Goal: Task Accomplishment & Management: Use online tool/utility

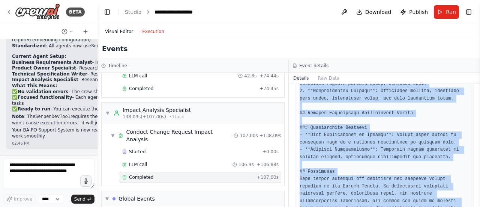
click at [122, 34] on button "Visual Editor" at bounding box center [119, 31] width 37 height 9
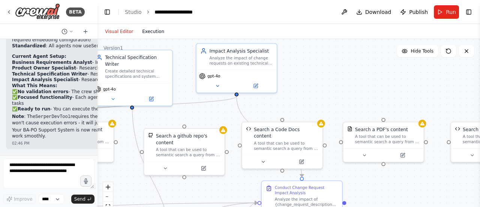
click at [155, 32] on button "Execution" at bounding box center [153, 31] width 31 height 9
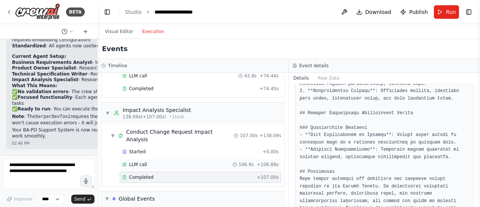
click at [132, 161] on span "LLM call" at bounding box center [138, 164] width 18 height 6
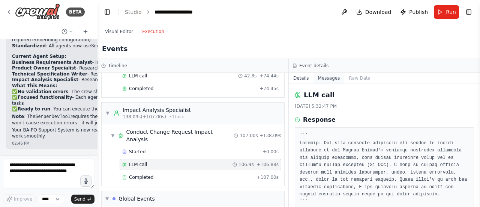
click at [325, 77] on button "Messages" at bounding box center [329, 78] width 31 height 11
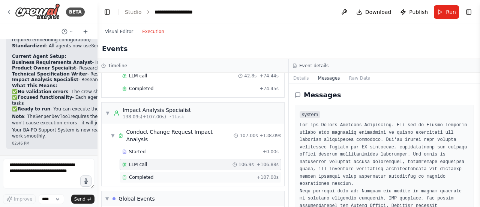
click at [215, 174] on div "Completed" at bounding box center [188, 177] width 132 height 6
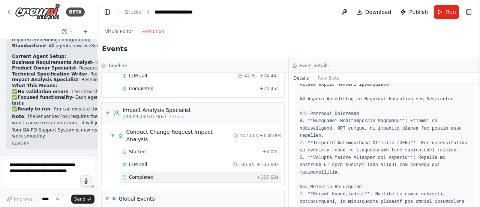
scroll to position [150, 0]
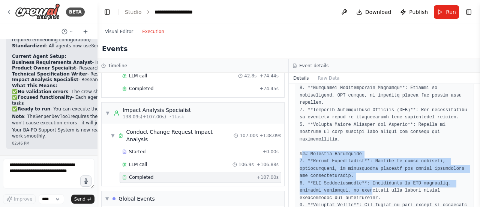
drag, startPoint x: 302, startPoint y: 130, endPoint x: 345, endPoint y: 170, distance: 58.7
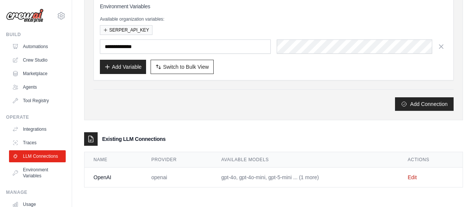
scroll to position [72, 0]
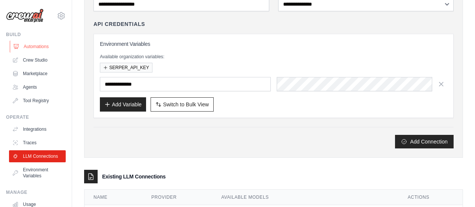
click at [39, 45] on link "Automations" at bounding box center [38, 47] width 57 height 12
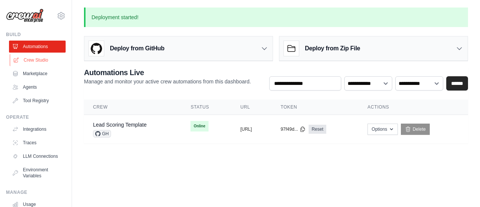
click at [36, 60] on link "Crew Studio" at bounding box center [38, 60] width 57 height 12
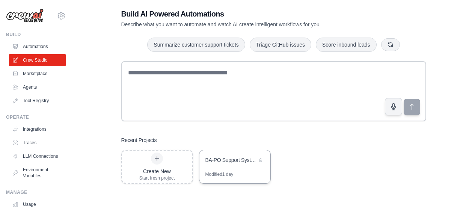
click at [237, 169] on div "BA-PO Support System" at bounding box center [234, 160] width 71 height 21
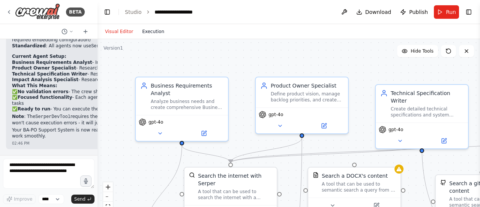
scroll to position [2310, 0]
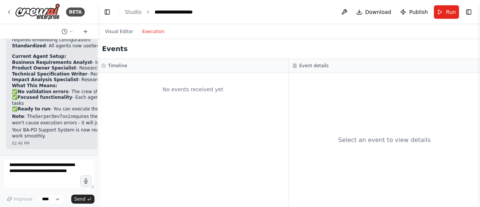
click at [155, 30] on button "Execution" at bounding box center [153, 31] width 31 height 9
click at [135, 12] on link "Studio" at bounding box center [133, 12] width 17 height 6
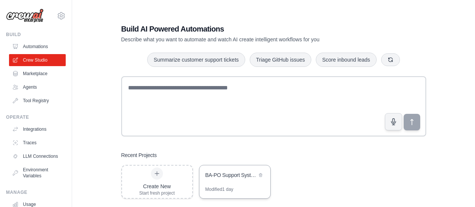
click at [233, 173] on div "BA-PO Support System" at bounding box center [230, 175] width 51 height 8
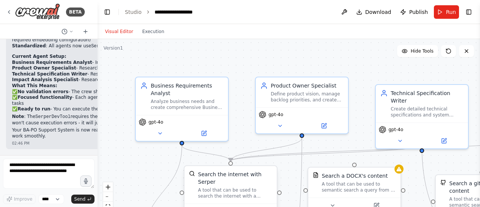
scroll to position [2310, 0]
click at [152, 32] on button "Execution" at bounding box center [153, 31] width 31 height 9
click at [122, 29] on button "Visual Editor" at bounding box center [119, 31] width 37 height 9
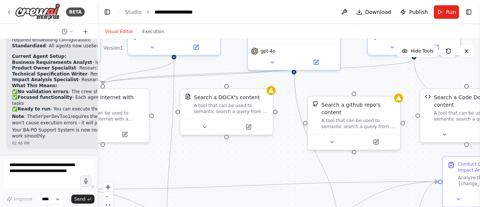
drag, startPoint x: 371, startPoint y: 122, endPoint x: 256, endPoint y: 58, distance: 132.0
click at [252, 55] on div ".deletable-edge-delete-btn { width: 20px; height: 20px; border: 0px solid #ffff…" at bounding box center [289, 133] width 383 height 188
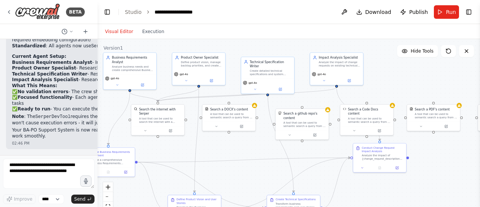
drag, startPoint x: 272, startPoint y: 124, endPoint x: 252, endPoint y: 143, distance: 27.3
click at [255, 146] on div ".deletable-edge-delete-btn { width: 20px; height: 20px; border: 0px solid #ffff…" at bounding box center [289, 133] width 383 height 188
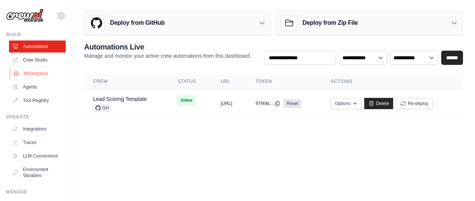
click at [34, 75] on link "Marketplace" at bounding box center [38, 74] width 57 height 12
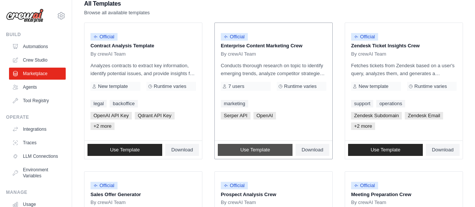
scroll to position [113, 0]
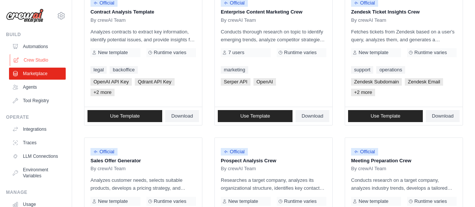
click at [34, 56] on link "Crew Studio" at bounding box center [38, 60] width 57 height 12
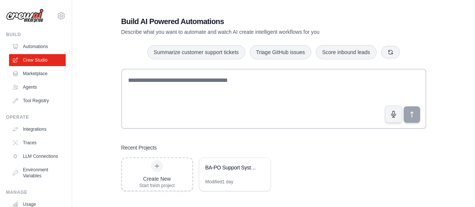
scroll to position [15, 0]
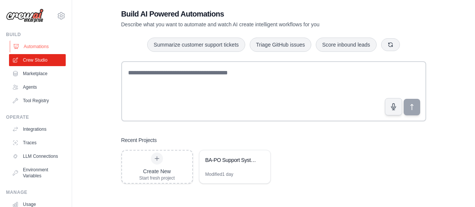
click at [31, 47] on link "Automations" at bounding box center [38, 47] width 57 height 12
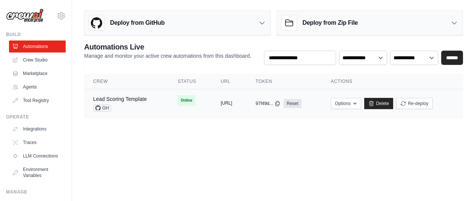
click at [232, 105] on button "[URL]" at bounding box center [227, 103] width 12 height 6
click at [212, 95] on td "copied [URL]" at bounding box center [229, 103] width 35 height 29
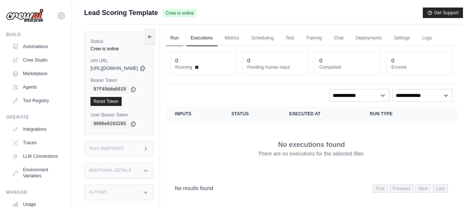
click at [183, 35] on link "Run" at bounding box center [174, 38] width 17 height 16
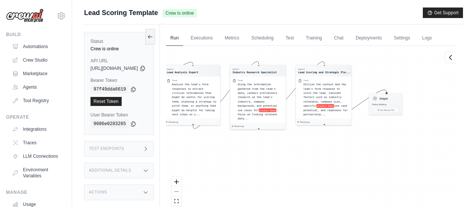
drag, startPoint x: 207, startPoint y: 167, endPoint x: 164, endPoint y: 128, distance: 57.4
click at [164, 128] on div "Status Crew is online API URL copied https://lead-scoring-template-965ca0fa-ea6…" at bounding box center [273, 127] width 379 height 207
click at [218, 74] on div "Agent Lead Analysis Expert" at bounding box center [192, 70] width 51 height 7
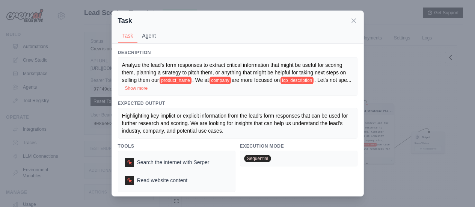
click at [148, 35] on button "Agent" at bounding box center [148, 36] width 23 height 14
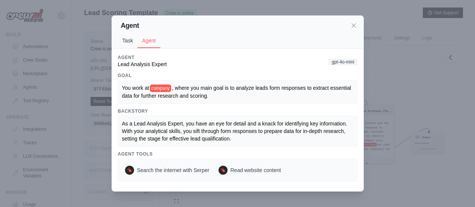
click at [128, 42] on button "Task" at bounding box center [128, 40] width 20 height 14
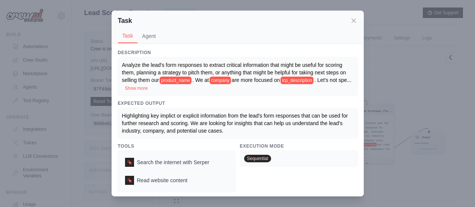
scroll to position [2, 0]
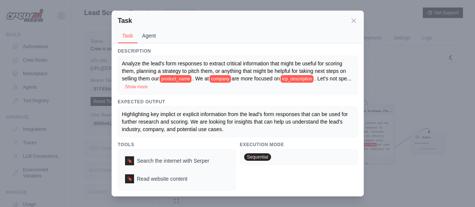
click at [146, 36] on button "Agent" at bounding box center [148, 36] width 23 height 14
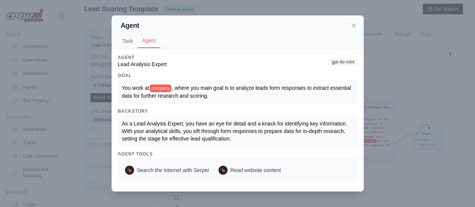
scroll to position [38, 0]
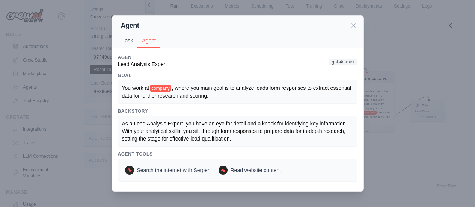
click at [127, 40] on button "Task" at bounding box center [128, 40] width 20 height 14
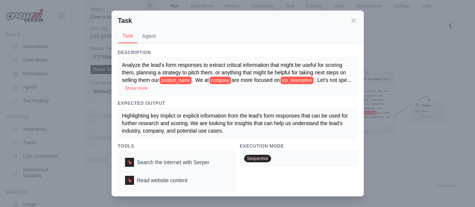
scroll to position [2, 0]
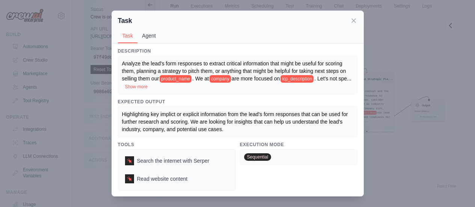
click at [158, 34] on button "Agent" at bounding box center [148, 36] width 23 height 14
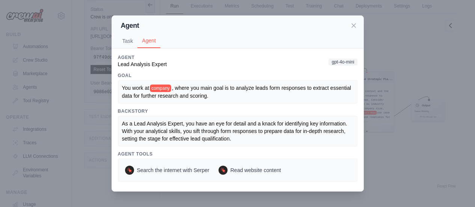
scroll to position [0, 0]
click at [125, 39] on button "Task" at bounding box center [128, 40] width 20 height 14
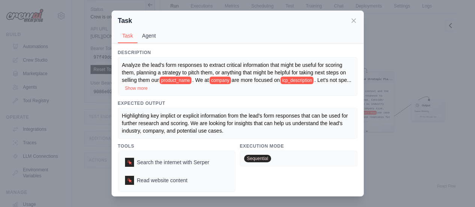
click at [149, 37] on button "Agent" at bounding box center [148, 36] width 23 height 14
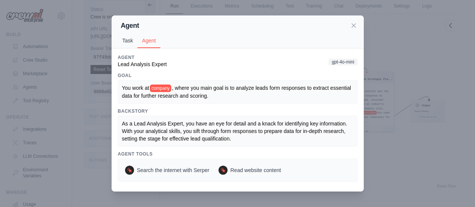
click at [126, 40] on button "Task" at bounding box center [128, 40] width 20 height 14
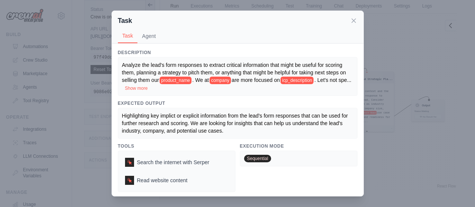
click at [251, 151] on div "Sequential" at bounding box center [298, 158] width 117 height 16
click at [152, 36] on button "Agent" at bounding box center [148, 36] width 23 height 14
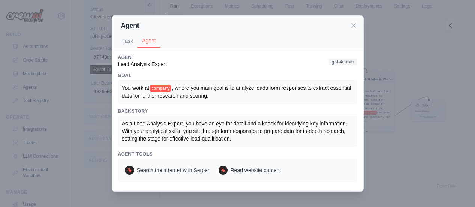
scroll to position [44, 0]
click at [351, 23] on icon at bounding box center [354, 25] width 8 height 8
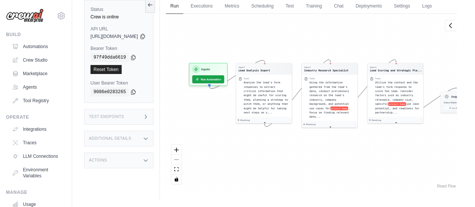
drag, startPoint x: 213, startPoint y: 155, endPoint x: 243, endPoint y: 146, distance: 30.5
click at [243, 146] on div "Agent Lead Analysis Expert Task Analyze the lead's form responses to extract cr…" at bounding box center [311, 102] width 291 height 176
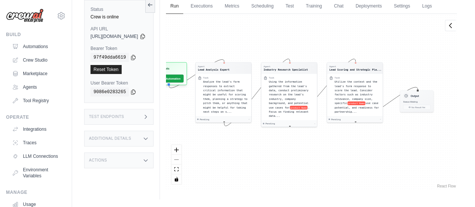
drag, startPoint x: 225, startPoint y: 106, endPoint x: 185, endPoint y: 105, distance: 40.5
click at [185, 105] on div "Agent Lead Analysis Expert Task Analyze the lead's form responses to extract cr…" at bounding box center [311, 102] width 291 height 176
click at [34, 86] on link "Agents" at bounding box center [38, 87] width 57 height 12
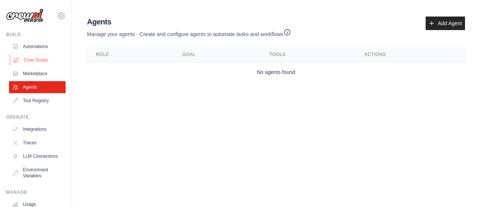
click at [23, 59] on link "Crew Studio" at bounding box center [38, 60] width 57 height 12
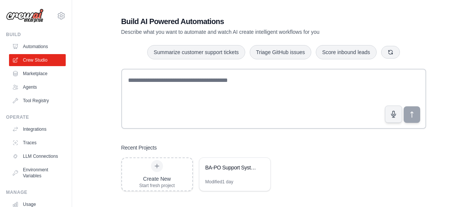
scroll to position [15, 0]
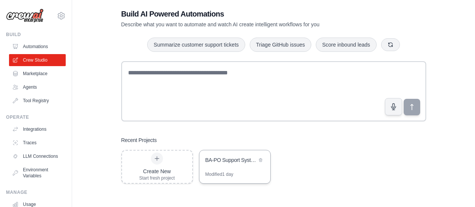
click at [236, 161] on div "BA-PO Support System" at bounding box center [230, 160] width 51 height 8
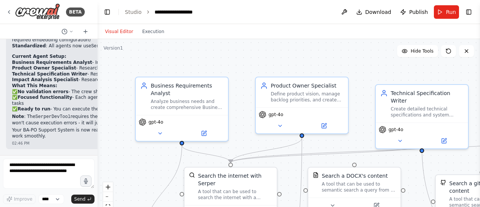
scroll to position [2310, 0]
drag, startPoint x: 470, startPoint y: 11, endPoint x: 465, endPoint y: 13, distance: 5.2
click at [469, 11] on button "Toggle Right Sidebar" at bounding box center [469, 12] width 11 height 11
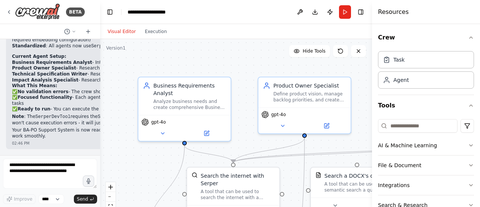
scroll to position [2234, 0]
drag, startPoint x: 95, startPoint y: 146, endPoint x: 100, endPoint y: 45, distance: 101.4
click at [100, 45] on div "BETA Hello! I'm the CrewAI assistant. What kind of automation do you want to bu…" at bounding box center [240, 103] width 480 height 207
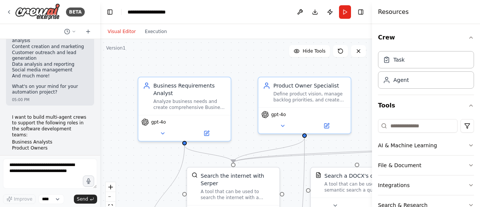
scroll to position [225, 0]
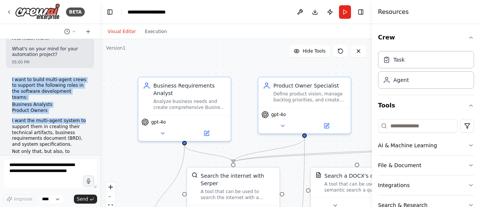
drag, startPoint x: 12, startPoint y: 69, endPoint x: 84, endPoint y: 98, distance: 77.1
click at [84, 98] on div "I want to build multi-agent crews to support the following roles in the softwar…" at bounding box center [50, 136] width 88 height 125
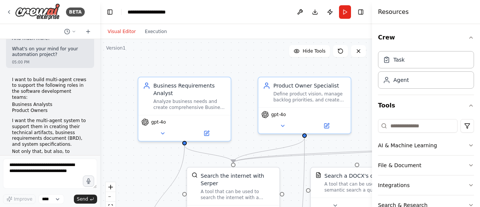
click at [21, 118] on p "I want the multi-agent system to support them in creating their technical artif…" at bounding box center [50, 132] width 76 height 29
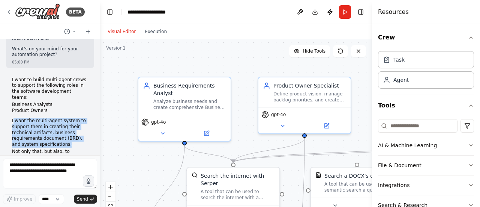
drag, startPoint x: 13, startPoint y: 105, endPoint x: 75, endPoint y: 123, distance: 64.9
click at [75, 124] on p "I want the multi-agent system to support them in creating their technical artif…" at bounding box center [50, 132] width 76 height 29
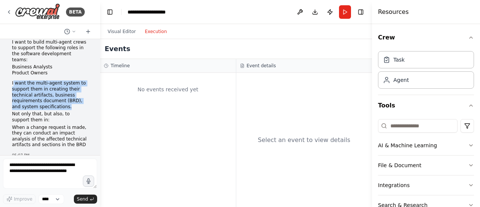
click at [163, 30] on button "Execution" at bounding box center [155, 31] width 31 height 9
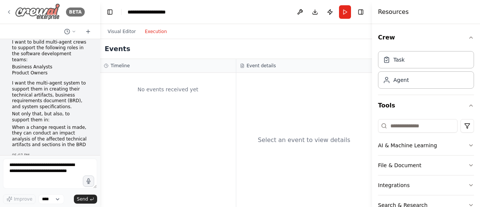
click at [10, 11] on icon at bounding box center [9, 12] width 6 height 6
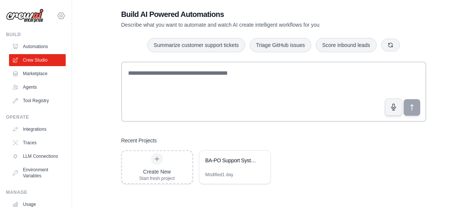
click at [57, 14] on icon at bounding box center [61, 15] width 9 height 9
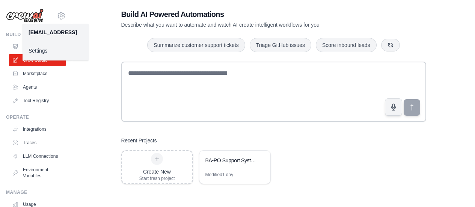
click at [44, 49] on link "Settings" at bounding box center [56, 51] width 66 height 14
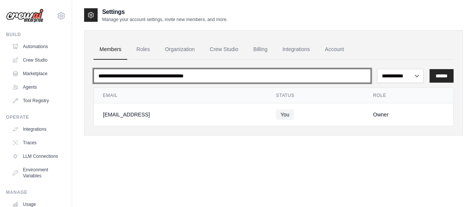
click at [263, 76] on input "email" at bounding box center [231, 76] width 277 height 14
click at [258, 78] on input "email" at bounding box center [231, 76] width 277 height 14
type input "**********"
click at [109, 75] on input "**********" at bounding box center [231, 76] width 277 height 14
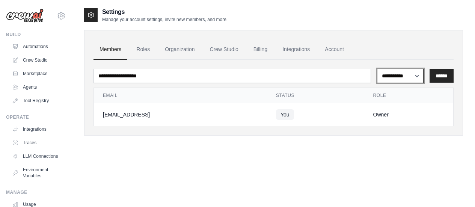
click at [409, 79] on select "**********" at bounding box center [400, 76] width 47 height 14
select select "*****"
click at [377, 69] on select "**********" at bounding box center [400, 76] width 47 height 14
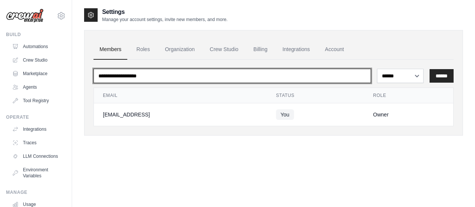
click at [185, 77] on input "**********" at bounding box center [231, 76] width 277 height 14
drag, startPoint x: 183, startPoint y: 76, endPoint x: 174, endPoint y: 76, distance: 9.8
click at [174, 76] on input "**********" at bounding box center [231, 76] width 277 height 14
drag, startPoint x: 138, startPoint y: 77, endPoint x: 152, endPoint y: 77, distance: 13.5
click at [152, 77] on input "**********" at bounding box center [231, 76] width 277 height 14
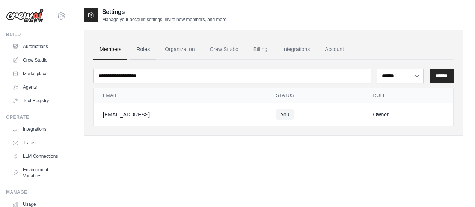
click at [144, 47] on link "Roles" at bounding box center [143, 49] width 26 height 20
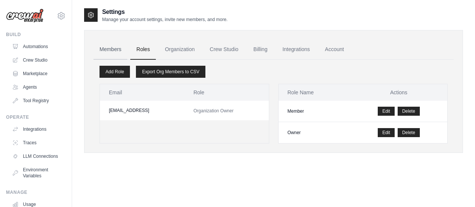
click at [116, 50] on link "Members" at bounding box center [110, 49] width 34 height 20
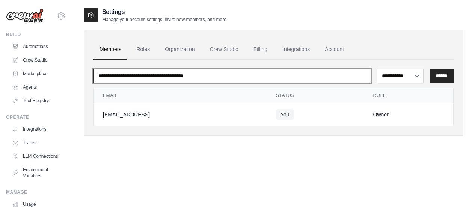
click at [123, 78] on input "email" at bounding box center [231, 76] width 277 height 14
type input "*"
type input "**********"
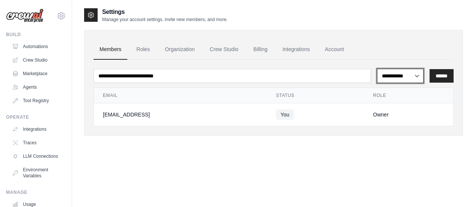
click at [407, 75] on select "**********" at bounding box center [400, 76] width 47 height 14
select select "*****"
click at [377, 69] on select "**********" at bounding box center [400, 76] width 47 height 14
click at [438, 75] on input "******" at bounding box center [441, 76] width 24 height 14
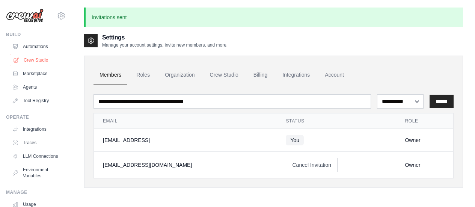
click at [24, 60] on link "Crew Studio" at bounding box center [38, 60] width 57 height 12
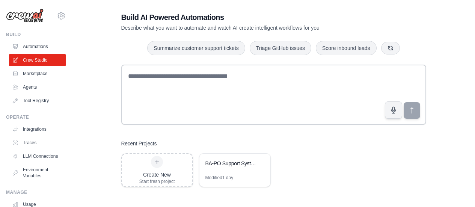
scroll to position [15, 0]
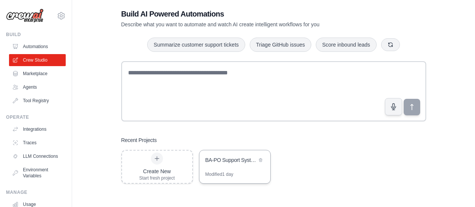
click at [245, 161] on div "BA-PO Support System" at bounding box center [230, 160] width 51 height 8
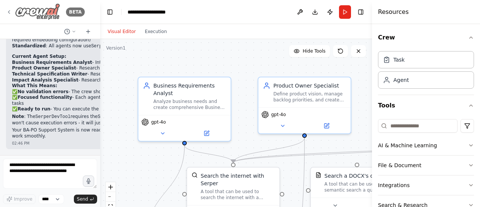
scroll to position [2234, 0]
click at [9, 11] on icon at bounding box center [9, 12] width 2 height 3
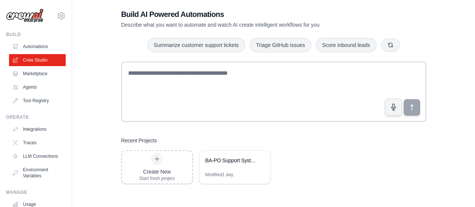
click at [108, 141] on div "Build AI Powered Automations Describe what you want to automate and watch AI cr…" at bounding box center [273, 96] width 379 height 207
click at [230, 165] on div "BA-PO Support System" at bounding box center [230, 160] width 51 height 9
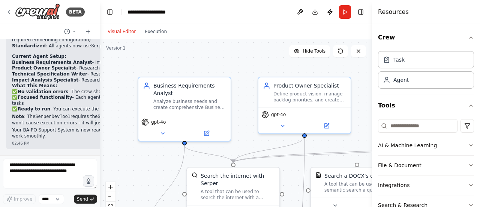
scroll to position [2234, 0]
click at [24, 167] on textarea at bounding box center [50, 173] width 94 height 30
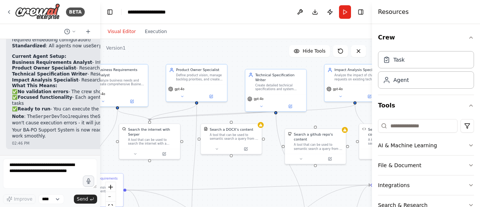
drag, startPoint x: 258, startPoint y: 76, endPoint x: 190, endPoint y: 57, distance: 71.0
click at [170, 45] on div ".deletable-edge-delete-btn { width: 20px; height: 20px; border: 0px solid #ffff…" at bounding box center [236, 133] width 272 height 188
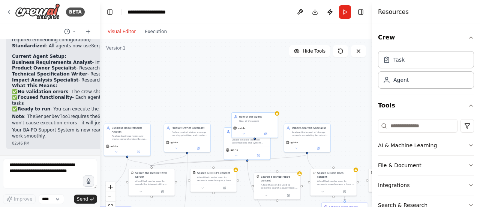
drag, startPoint x: 219, startPoint y: 54, endPoint x: 207, endPoint y: 117, distance: 64.5
click at [208, 117] on div ".deletable-edge-delete-btn { width: 20px; height: 20px; border: 0px solid #ffff…" at bounding box center [236, 133] width 272 height 188
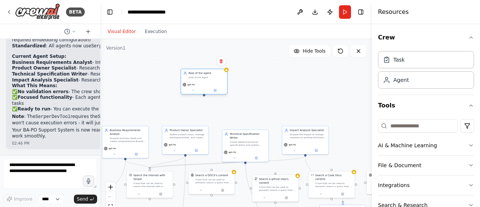
drag, startPoint x: 260, startPoint y: 123, endPoint x: 209, endPoint y: 76, distance: 69.6
click at [209, 76] on div "Goal of the agent" at bounding box center [207, 77] width 36 height 3
click at [207, 79] on div "Role of the agent Goal of the agent" at bounding box center [204, 75] width 46 height 12
click at [215, 91] on icon at bounding box center [215, 90] width 2 height 2
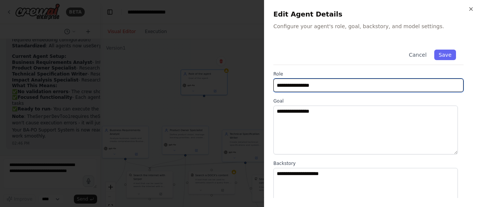
click at [311, 84] on input "**********" at bounding box center [368, 85] width 190 height 14
type input "*"
type input "**********"
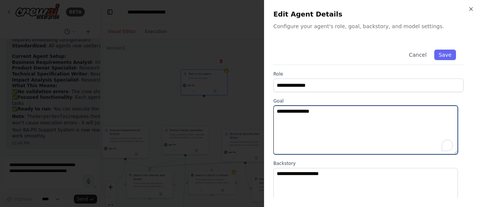
click at [289, 114] on textarea "**********" at bounding box center [365, 129] width 185 height 49
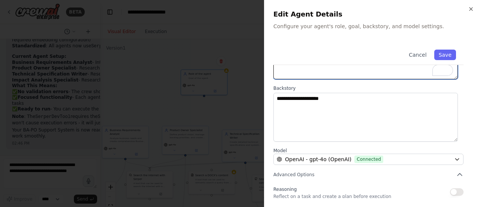
scroll to position [0, 0]
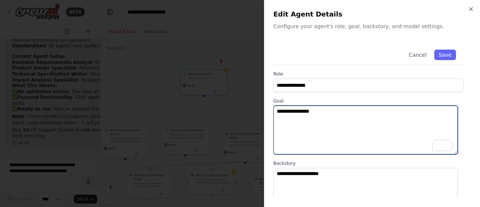
click at [308, 122] on textarea "**********" at bounding box center [365, 129] width 185 height 49
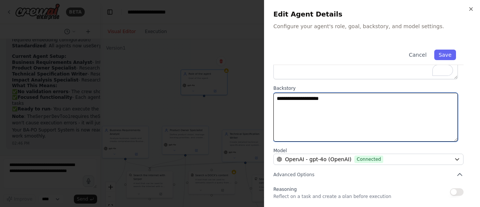
click at [311, 108] on textarea "**********" at bounding box center [365, 117] width 185 height 49
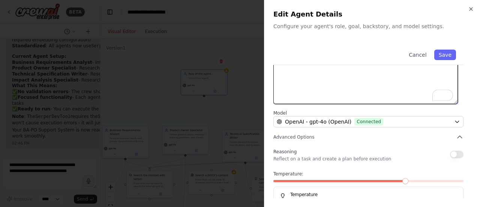
scroll to position [113, 0]
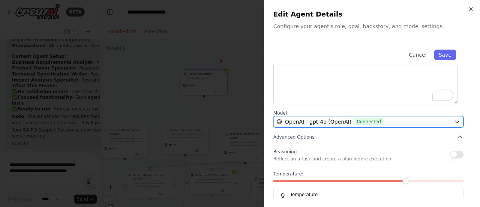
click at [440, 122] on div "OpenAI - gpt-4o (OpenAI) Connected" at bounding box center [364, 122] width 174 height 8
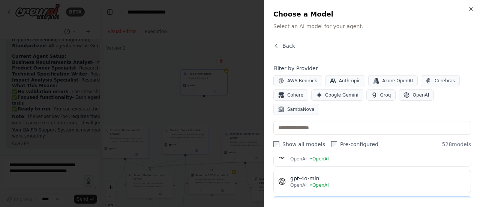
scroll to position [75, 0]
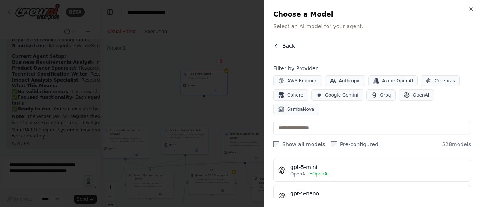
click at [288, 47] on span "Back" at bounding box center [288, 46] width 13 height 8
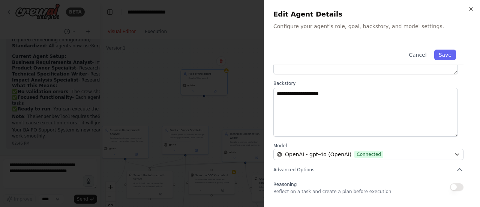
scroll to position [133, 0]
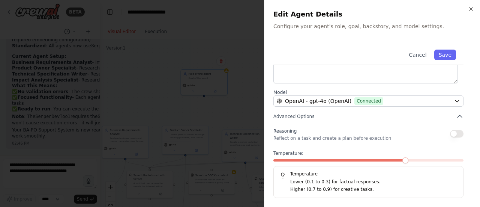
click at [453, 132] on button "button" at bounding box center [457, 134] width 14 height 8
drag, startPoint x: 276, startPoint y: 138, endPoint x: 381, endPoint y: 137, distance: 105.0
click at [383, 138] on div "Reasoning Reflect on a task and create a plan before execution" at bounding box center [368, 133] width 190 height 15
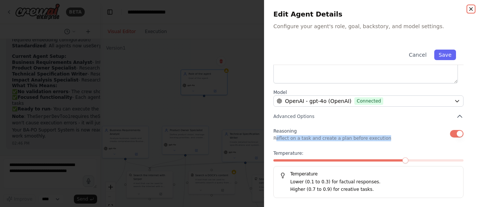
click at [472, 9] on icon "button" at bounding box center [471, 9] width 6 height 6
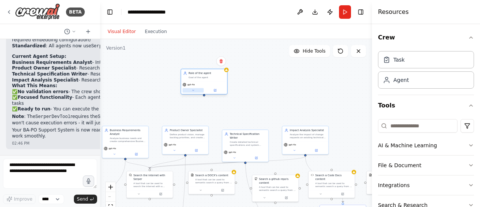
click at [198, 91] on button at bounding box center [193, 90] width 21 height 5
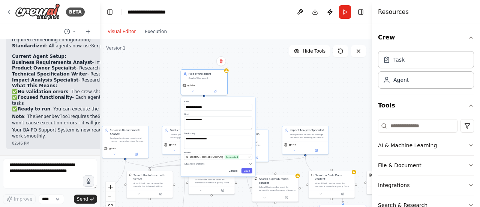
click at [235, 168] on button "Cancel" at bounding box center [234, 170] width 14 height 5
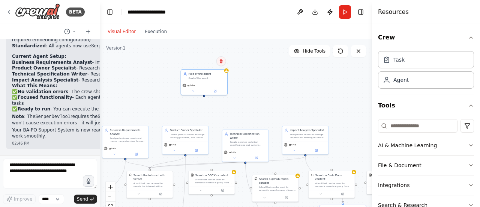
click at [220, 62] on icon at bounding box center [221, 61] width 3 height 4
click at [206, 61] on button "Confirm" at bounding box center [199, 61] width 27 height 9
click at [310, 92] on div ".deletable-edge-delete-btn { width: 20px; height: 20px; border: 0px solid #ffff…" at bounding box center [236, 133] width 272 height 188
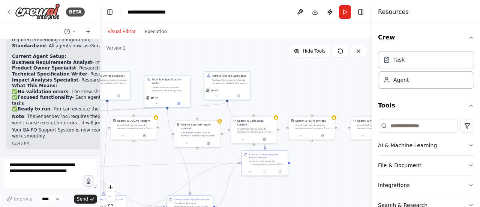
drag, startPoint x: 319, startPoint y: 82, endPoint x: 252, endPoint y: 44, distance: 77.1
click at [252, 44] on div ".deletable-edge-delete-btn { width: 20px; height: 20px; border: 0px solid #ffff…" at bounding box center [236, 133] width 272 height 188
click at [449, 105] on button "Tools" at bounding box center [426, 105] width 96 height 21
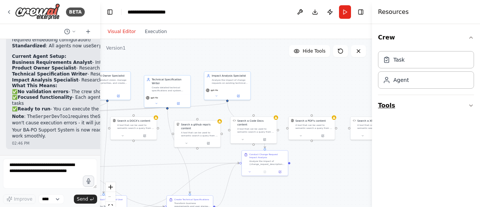
click at [426, 103] on button "Tools" at bounding box center [426, 105] width 96 height 21
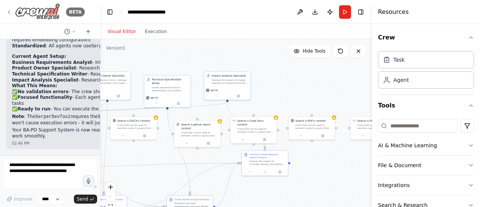
click at [9, 13] on icon at bounding box center [9, 12] width 2 height 3
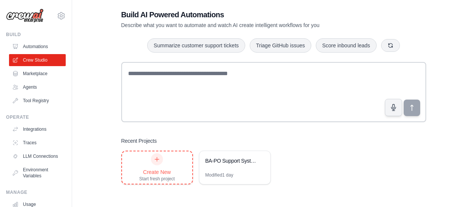
click at [155, 159] on icon at bounding box center [157, 159] width 6 height 6
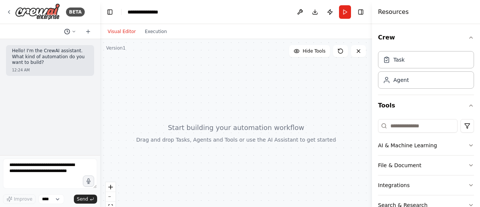
click at [75, 30] on icon at bounding box center [74, 31] width 5 height 5
click at [10, 11] on div at bounding box center [50, 103] width 100 height 207
click at [36, 12] on img at bounding box center [37, 11] width 45 height 17
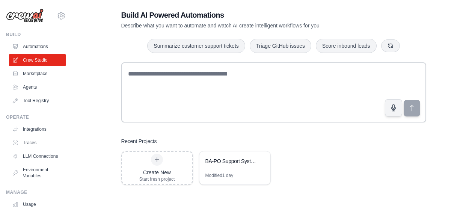
scroll to position [15, 0]
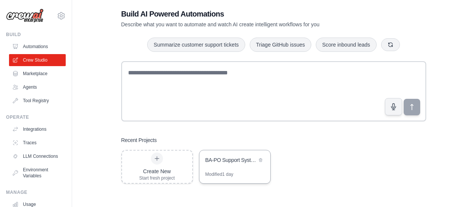
click at [234, 164] on div "BA-PO Support System" at bounding box center [230, 160] width 51 height 9
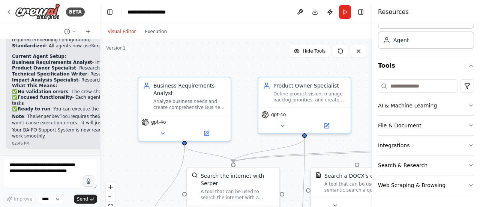
scroll to position [40, 0]
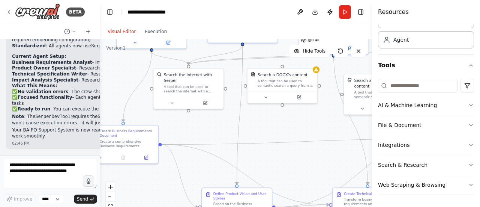
drag, startPoint x: 245, startPoint y: 135, endPoint x: 197, endPoint y: 41, distance: 105.0
click at [197, 41] on div ".deletable-edge-delete-btn { width: 20px; height: 20px; border: 0px solid #ffff…" at bounding box center [236, 133] width 272 height 188
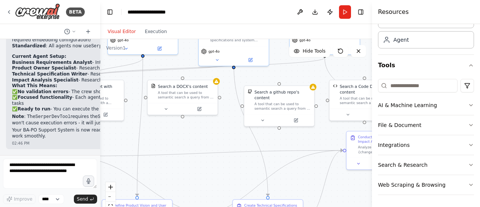
drag, startPoint x: 319, startPoint y: 126, endPoint x: 219, endPoint y: 138, distance: 100.1
click at [219, 138] on div ".deletable-edge-delete-btn { width: 20px; height: 20px; border: 0px solid #ffff…" at bounding box center [236, 133] width 272 height 188
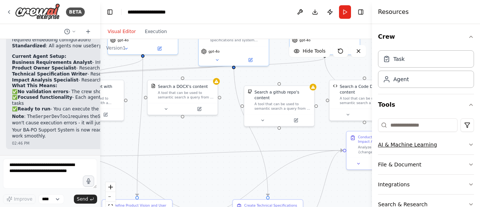
scroll to position [0, 0]
click at [360, 12] on button "Toggle Right Sidebar" at bounding box center [361, 12] width 11 height 11
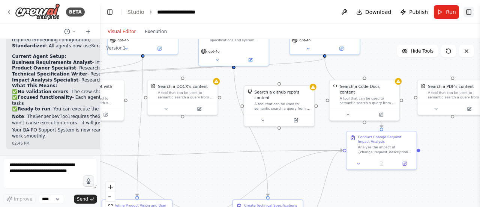
click at [469, 11] on button "Toggle Right Sidebar" at bounding box center [469, 12] width 11 height 11
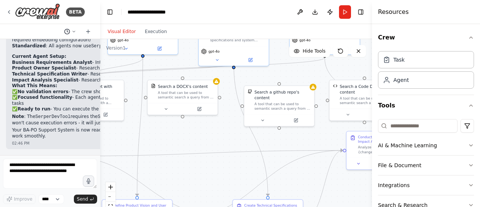
click at [74, 29] on icon at bounding box center [74, 31] width 5 height 5
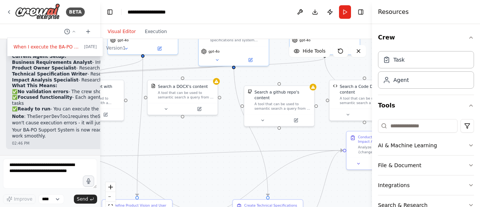
click at [195, 146] on div ".deletable-edge-delete-btn { width: 20px; height: 20px; border: 0px solid #ffff…" at bounding box center [236, 133] width 272 height 188
click at [359, 10] on button "Toggle Right Sidebar" at bounding box center [361, 12] width 11 height 11
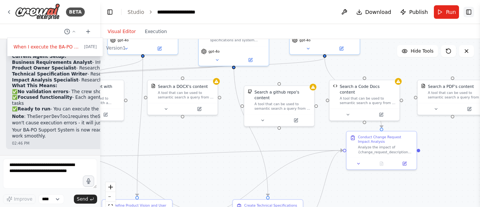
click at [469, 12] on button "Toggle Right Sidebar" at bounding box center [469, 12] width 11 height 11
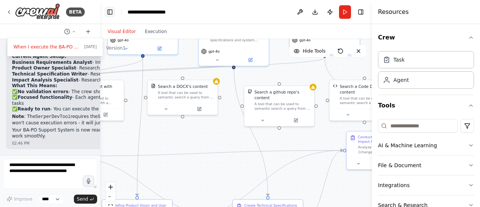
click at [114, 14] on button "Toggle Left Sidebar" at bounding box center [110, 12] width 11 height 11
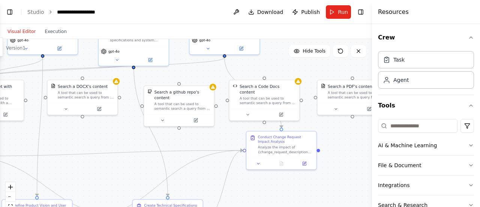
click at [14, 11] on button "Toggle Left Sidebar" at bounding box center [10, 12] width 11 height 11
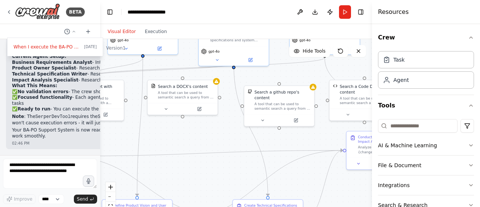
click at [54, 199] on div at bounding box center [50, 103] width 100 height 207
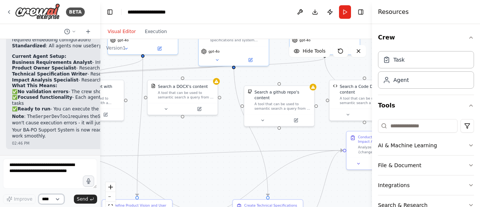
click at [61, 197] on select "****" at bounding box center [52, 199] width 26 height 10
click at [68, 193] on div "Improve **** Send" at bounding box center [50, 180] width 94 height 45
click at [302, 12] on button at bounding box center [300, 12] width 12 height 14
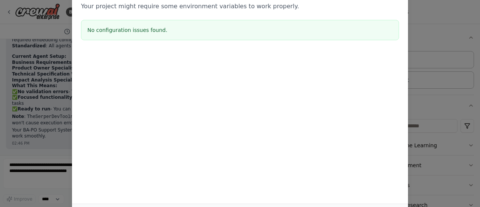
click at [426, 12] on div "Environment configuration Your project might require some environment variables…" at bounding box center [240, 103] width 480 height 207
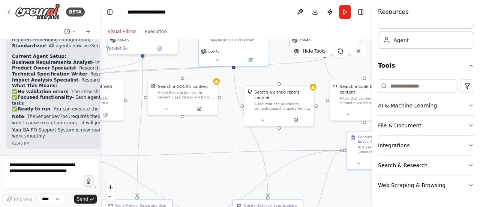
scroll to position [40, 0]
click at [407, 126] on button "File & Document" at bounding box center [426, 125] width 96 height 20
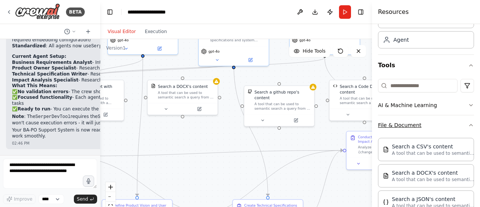
click at [399, 124] on button "File & Document" at bounding box center [426, 125] width 96 height 20
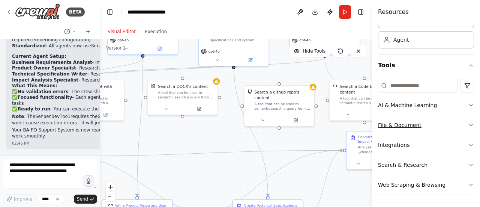
click at [401, 126] on button "File & Document" at bounding box center [426, 125] width 96 height 20
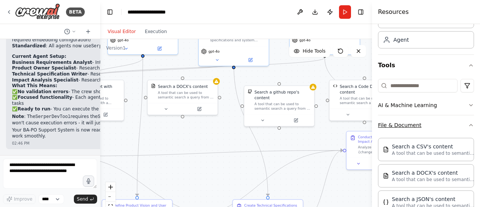
click at [468, 125] on icon "button" at bounding box center [471, 125] width 6 height 6
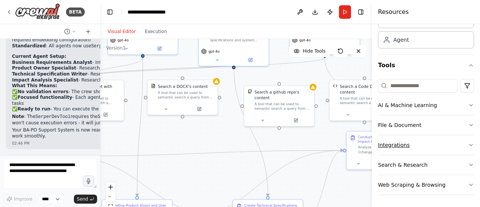
click at [398, 144] on button "Integrations" at bounding box center [426, 145] width 96 height 20
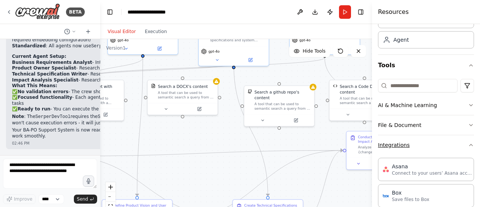
click at [461, 143] on button "Integrations" at bounding box center [426, 145] width 96 height 20
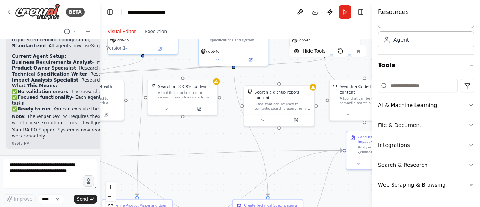
click at [431, 185] on button "Web Scraping & Browsing" at bounding box center [426, 185] width 96 height 20
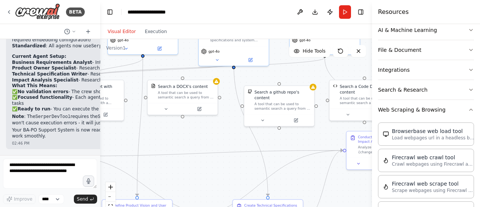
scroll to position [153, 0]
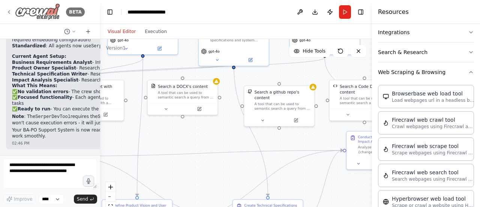
click at [9, 10] on icon at bounding box center [9, 12] width 6 height 6
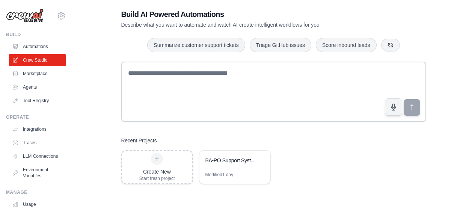
click at [40, 39] on div "Build Automations Crew Studio Marketplace Agents" at bounding box center [36, 69] width 60 height 75
click at [41, 45] on link "Automations" at bounding box center [38, 47] width 57 height 12
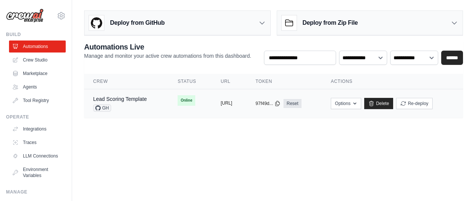
click at [232, 105] on button "[URL]" at bounding box center [227, 103] width 12 height 6
click at [132, 100] on link "Lead Scoring Template" at bounding box center [120, 99] width 54 height 6
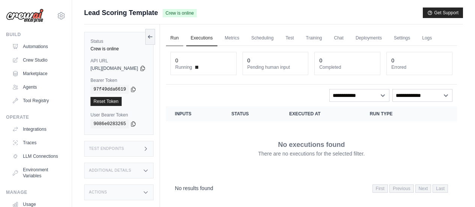
click at [183, 37] on link "Run" at bounding box center [174, 38] width 17 height 16
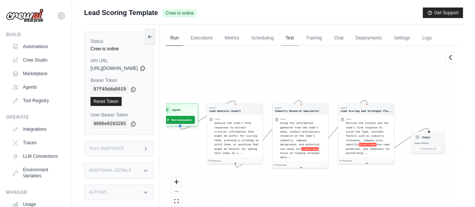
click at [298, 39] on link "Test" at bounding box center [289, 38] width 17 height 16
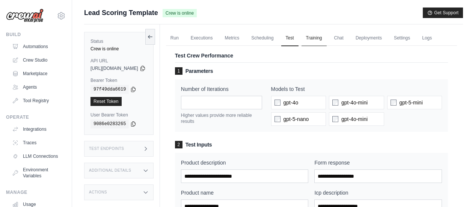
click at [326, 40] on link "Training" at bounding box center [313, 38] width 25 height 16
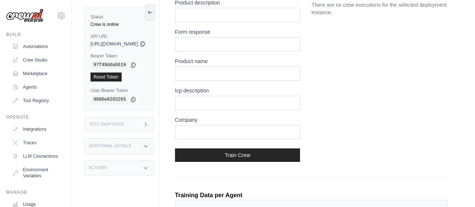
scroll to position [75, 0]
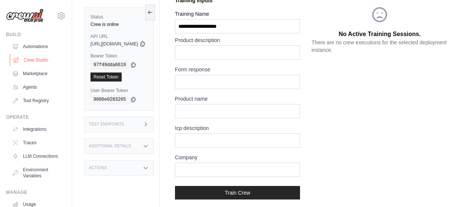
click at [33, 58] on link "Crew Studio" at bounding box center [38, 60] width 57 height 12
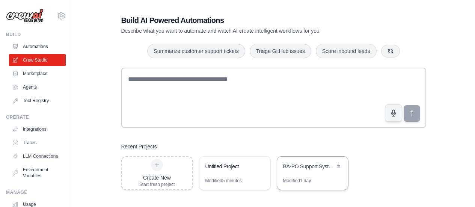
scroll to position [15, 0]
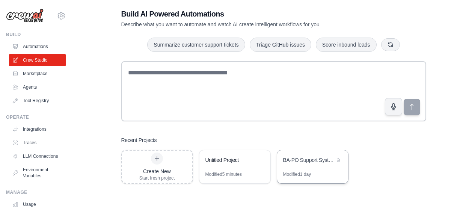
click at [314, 162] on div "BA-PO Support System" at bounding box center [308, 160] width 51 height 8
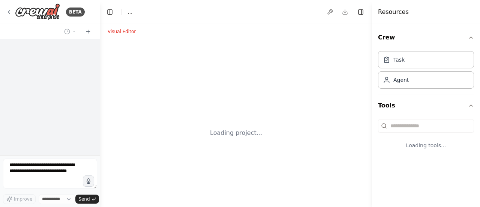
select select "****"
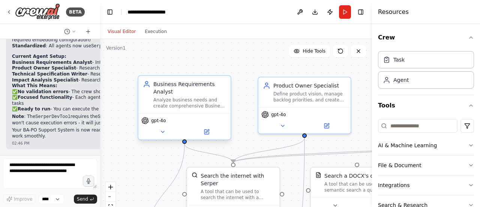
scroll to position [2234, 0]
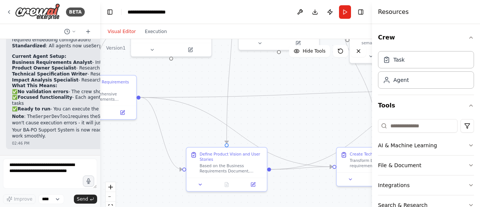
drag, startPoint x: 157, startPoint y: 156, endPoint x: 107, endPoint y: 5, distance: 158.5
click at [107, 5] on main "**********" at bounding box center [236, 103] width 272 height 207
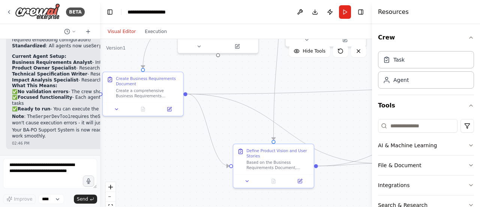
drag, startPoint x: 175, startPoint y: 92, endPoint x: 222, endPoint y: 88, distance: 47.0
click at [222, 88] on div ".deletable-edge-delete-btn { width: 20px; height: 20px; border: 0px solid #ffff…" at bounding box center [236, 133] width 272 height 188
click at [203, 115] on icon "Edge from 383587d2-4c6e-42ba-a03a-a2c348bc140f to 5564e89b-a5a6-4365-a2e3-2e885…" at bounding box center [209, 130] width 42 height 72
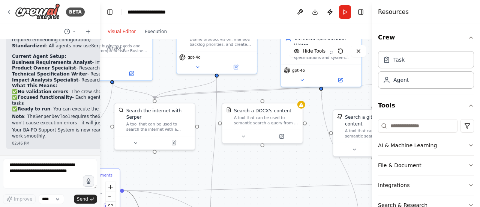
drag, startPoint x: 248, startPoint y: 65, endPoint x: 183, endPoint y: 159, distance: 114.6
click at [183, 159] on div ".deletable-edge-delete-btn { width: 20px; height: 20px; border: 0px solid #ffff…" at bounding box center [236, 133] width 272 height 188
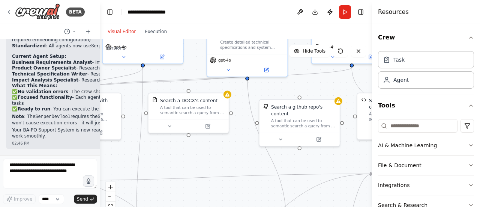
drag, startPoint x: 290, startPoint y: 157, endPoint x: 215, endPoint y: 149, distance: 74.8
click at [216, 149] on div ".deletable-edge-delete-btn { width: 20px; height: 20px; border: 0px solid #ffff…" at bounding box center [236, 133] width 272 height 188
click at [189, 104] on div "A tool that can be used to semantic search a query from a DOCX's content." at bounding box center [190, 109] width 65 height 11
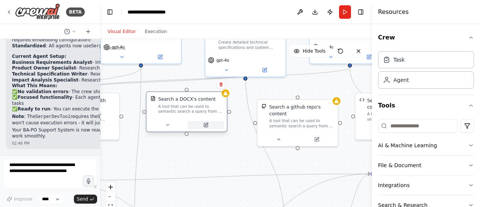
click at [205, 126] on icon at bounding box center [206, 125] width 4 height 4
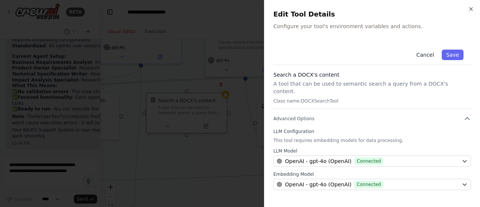
click at [434, 56] on button "Cancel" at bounding box center [425, 55] width 27 height 11
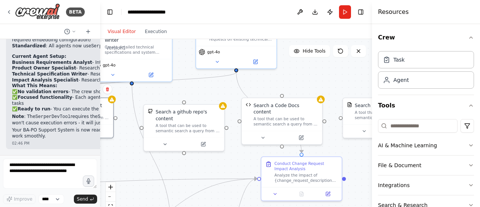
drag, startPoint x: 245, startPoint y: 171, endPoint x: 131, endPoint y: 176, distance: 113.8
click at [131, 176] on div ".deletable-edge-delete-btn { width: 20px; height: 20px; border: 0px solid #ffff…" at bounding box center [236, 133] width 272 height 188
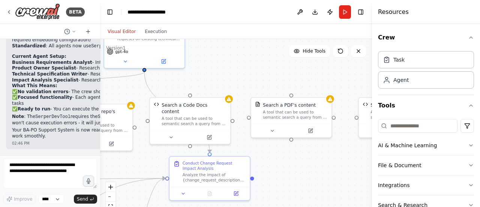
drag, startPoint x: 242, startPoint y: 153, endPoint x: 152, endPoint y: 150, distance: 90.5
click at [150, 153] on div ".deletable-edge-delete-btn { width: 20px; height: 20px; border: 0px solid #ffff…" at bounding box center [236, 133] width 272 height 188
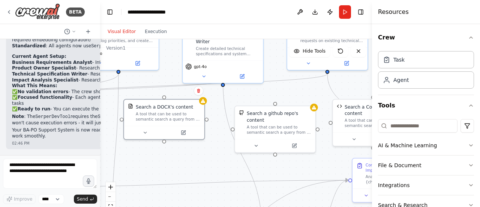
drag, startPoint x: 128, startPoint y: 164, endPoint x: 308, endPoint y: 167, distance: 180.8
click at [309, 167] on div ".deletable-edge-delete-btn { width: 20px; height: 20px; border: 0px solid #ffff…" at bounding box center [236, 133] width 272 height 188
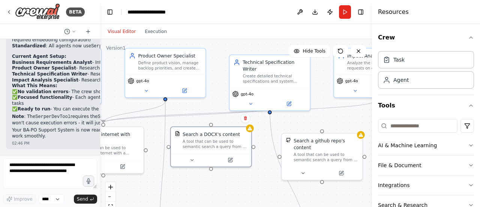
drag, startPoint x: 256, startPoint y: 90, endPoint x: 313, endPoint y: 119, distance: 63.6
click at [313, 119] on div ".deletable-edge-delete-btn { width: 20px; height: 20px; border: 0px solid #ffff…" at bounding box center [236, 133] width 272 height 188
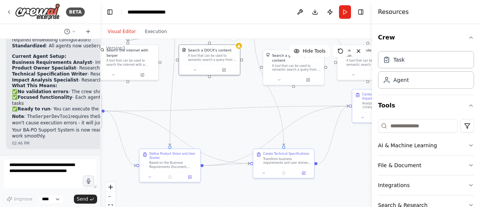
drag, startPoint x: 235, startPoint y: 196, endPoint x: 239, endPoint y: 101, distance: 95.0
click at [239, 101] on div ".deletable-edge-delete-btn { width: 20px; height: 20px; border: 0px solid #ffff…" at bounding box center [236, 133] width 272 height 188
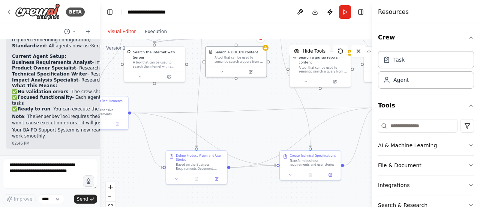
drag, startPoint x: 128, startPoint y: 89, endPoint x: 152, endPoint y: 91, distance: 24.9
click at [152, 91] on div ".deletable-edge-delete-btn { width: 20px; height: 20px; border: 0px solid #ffff…" at bounding box center [236, 133] width 272 height 188
click at [8, 11] on icon at bounding box center [9, 12] width 6 height 6
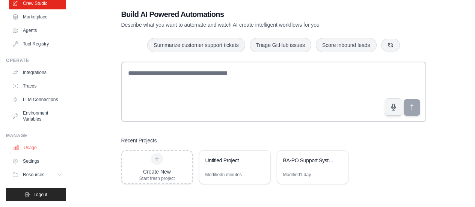
scroll to position [63, 0]
click at [33, 113] on link "Environment Variables" at bounding box center [38, 116] width 57 height 18
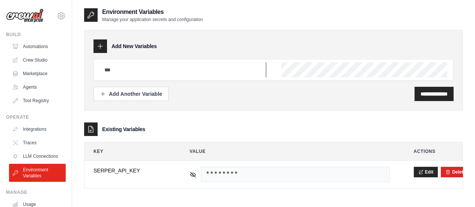
type input "**********"
click at [103, 45] on icon at bounding box center [100, 46] width 8 height 8
click at [423, 93] on input "**********" at bounding box center [433, 94] width 27 height 8
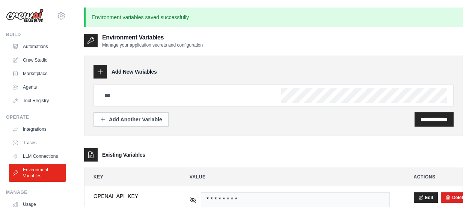
type input "**********"
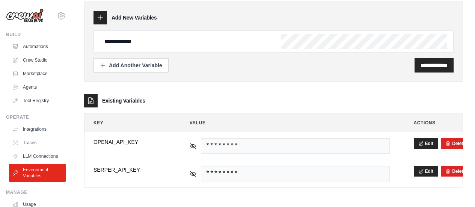
scroll to position [54, 0]
click at [32, 154] on link "LLM Connections" at bounding box center [38, 156] width 57 height 12
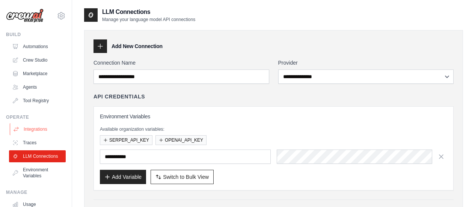
type input "**********"
click at [36, 84] on link "Agents" at bounding box center [38, 87] width 57 height 12
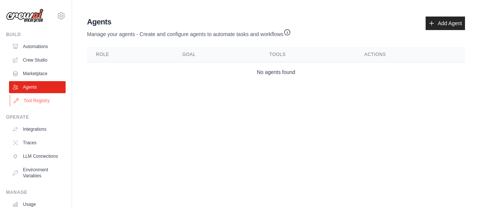
click at [27, 104] on link "Tool Registry" at bounding box center [38, 101] width 57 height 12
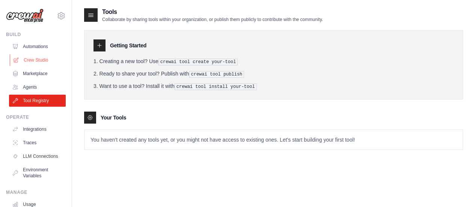
click at [42, 58] on link "Crew Studio" at bounding box center [38, 60] width 57 height 12
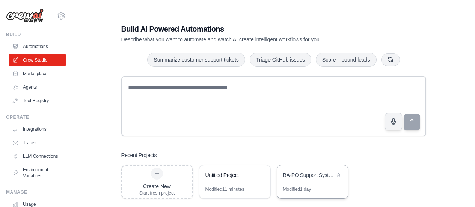
click at [301, 173] on div "BA-PO Support System" at bounding box center [308, 175] width 51 height 8
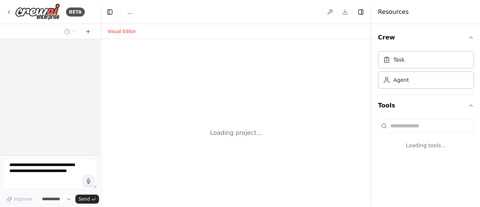
select select "****"
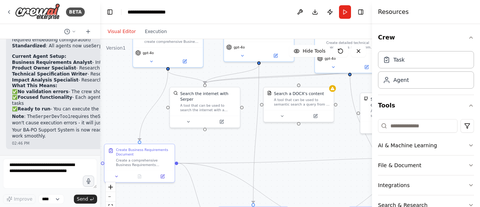
scroll to position [2234, 0]
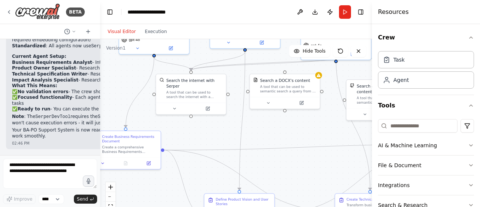
drag, startPoint x: 245, startPoint y: 146, endPoint x: 201, endPoint y: 58, distance: 98.5
click at [201, 58] on div ".deletable-edge-delete-btn { width: 20px; height: 20px; border: 0px solid #ffff…" at bounding box center [236, 133] width 272 height 188
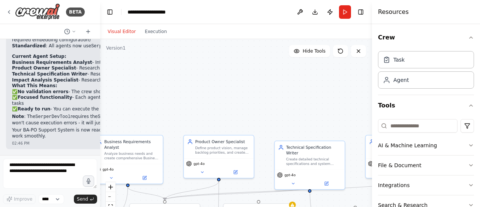
drag, startPoint x: 200, startPoint y: 53, endPoint x: 170, endPoint y: 185, distance: 135.8
click at [171, 184] on div ".deletable-edge-delete-btn { width: 20px; height: 20px; border: 0px solid #ffff…" at bounding box center [236, 133] width 272 height 188
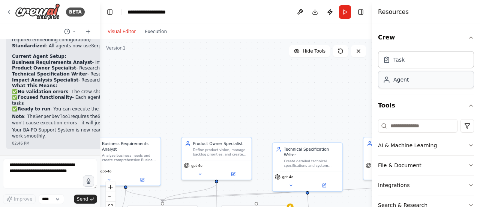
click at [395, 83] on div "Agent" at bounding box center [401, 80] width 15 height 8
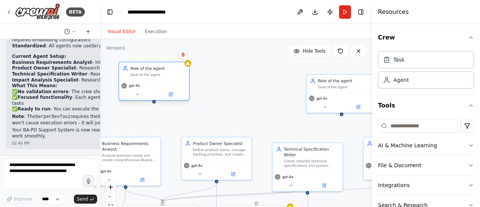
drag, startPoint x: 223, startPoint y: 80, endPoint x: 159, endPoint y: 77, distance: 64.2
click at [159, 77] on div "Role of the agent Goal of the agent" at bounding box center [154, 71] width 70 height 18
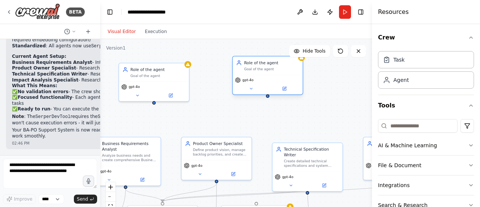
drag, startPoint x: 341, startPoint y: 90, endPoint x: 278, endPoint y: 77, distance: 64.5
click at [278, 77] on div "Role of the agent Goal of the agent gpt-4o" at bounding box center [267, 75] width 71 height 39
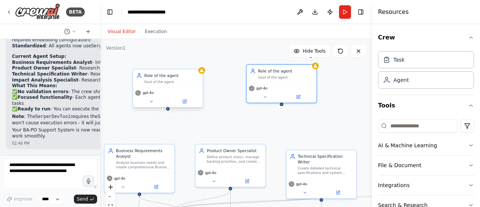
drag, startPoint x: 153, startPoint y: 104, endPoint x: 166, endPoint y: 110, distance: 14.6
click at [166, 111] on div ".deletable-edge-delete-btn { width: 20px; height: 20px; border: 0px solid #ffff…" at bounding box center [236, 133] width 272 height 188
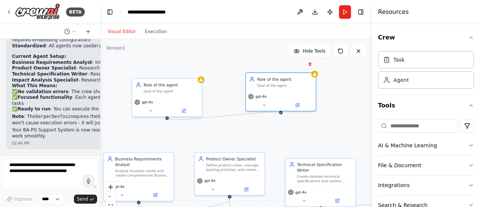
drag, startPoint x: 167, startPoint y: 108, endPoint x: 281, endPoint y: 114, distance: 114.2
click at [281, 114] on div ".deletable-edge-delete-btn { width: 20px; height: 20px; border: 0px solid #ffff…" at bounding box center [236, 133] width 272 height 188
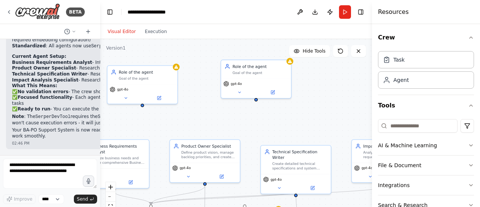
drag, startPoint x: 233, startPoint y: 144, endPoint x: 206, endPoint y: 129, distance: 30.4
click at [208, 132] on div ".deletable-edge-delete-btn { width: 20px; height: 20px; border: 0px solid #ffff…" at bounding box center [236, 133] width 272 height 188
drag, startPoint x: 413, startPoint y: 65, endPoint x: 410, endPoint y: 60, distance: 5.9
click at [410, 60] on div "Task Agent" at bounding box center [426, 68] width 96 height 41
drag, startPoint x: 275, startPoint y: 127, endPoint x: 269, endPoint y: 116, distance: 12.4
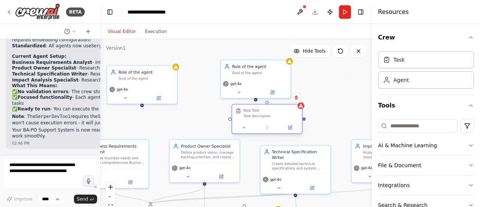
click at [268, 115] on div "Task description" at bounding box center [270, 116] width 55 height 5
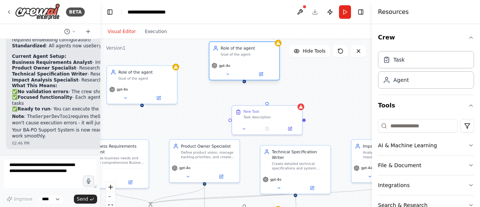
drag, startPoint x: 257, startPoint y: 71, endPoint x: 245, endPoint y: 55, distance: 20.2
click at [245, 55] on div "Goal of the agent" at bounding box center [248, 54] width 55 height 5
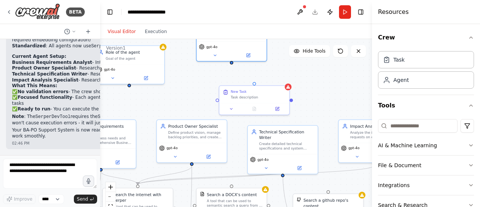
drag, startPoint x: 143, startPoint y: 106, endPoint x: 132, endPoint y: 86, distance: 22.7
click at [131, 86] on div ".deletable-edge-delete-btn { width: 20px; height: 20px; border: 0px solid #ffff…" at bounding box center [236, 133] width 272 height 188
drag, startPoint x: 131, startPoint y: 84, endPoint x: 218, endPoint y: 98, distance: 88.3
click at [218, 98] on div "Business Requirements Analyst Analyze business needs and create comprehensive B…" at bounding box center [141, 162] width 206 height 142
drag, startPoint x: 292, startPoint y: 99, endPoint x: 300, endPoint y: 103, distance: 8.9
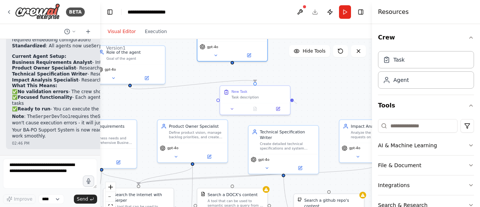
click at [297, 103] on div ".deletable-edge-delete-btn { width: 20px; height: 20px; border: 0px solid #ffff…" at bounding box center [236, 133] width 272 height 188
drag, startPoint x: 233, startPoint y: 61, endPoint x: 255, endPoint y: 84, distance: 32.4
click at [243, 91] on div "Business Requirements Analyst Analyze business needs and create comprehensive B…" at bounding box center [141, 162] width 206 height 142
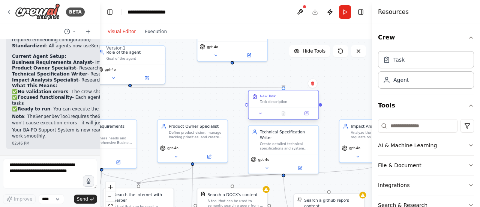
drag, startPoint x: 256, startPoint y: 85, endPoint x: 282, endPoint y: 89, distance: 26.5
click at [282, 90] on div "New Task Task description" at bounding box center [283, 105] width 71 height 30
drag, startPoint x: 232, startPoint y: 62, endPoint x: 246, endPoint y: 105, distance: 45.1
click at [243, 105] on div "Business Requirements Analyst Analyze business needs and create comprehensive B…" at bounding box center [141, 162] width 206 height 142
click at [289, 102] on div "Task description" at bounding box center [287, 101] width 55 height 5
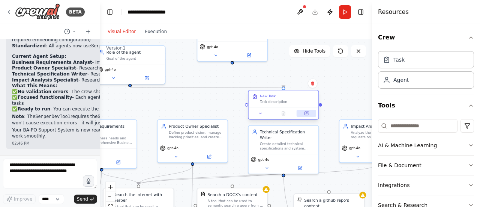
click at [308, 112] on icon at bounding box center [307, 112] width 3 height 3
click at [308, 113] on icon at bounding box center [306, 112] width 3 height 3
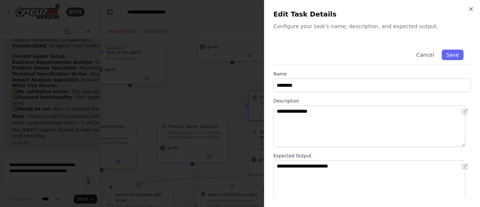
scroll to position [17, 0]
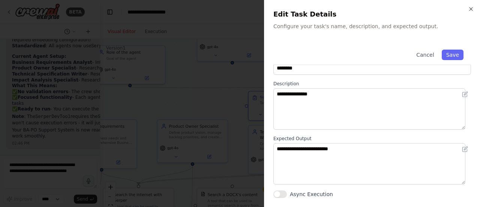
click at [280, 192] on button "Async Execution" at bounding box center [280, 194] width 14 height 8
click at [279, 193] on button "Async Execution" at bounding box center [280, 194] width 14 height 8
click at [472, 9] on icon "button" at bounding box center [471, 9] width 3 height 3
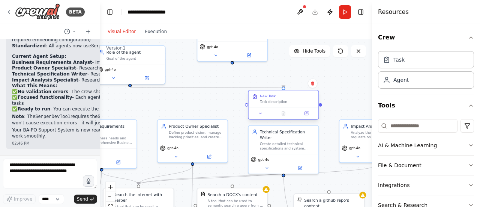
click at [273, 103] on div "Task description" at bounding box center [287, 101] width 55 height 5
click at [314, 83] on icon at bounding box center [312, 83] width 3 height 4
click at [294, 83] on button "Confirm" at bounding box center [291, 83] width 27 height 9
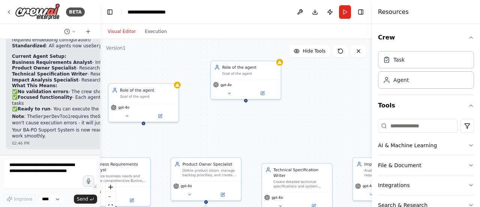
drag, startPoint x: 174, startPoint y: 83, endPoint x: 191, endPoint y: 126, distance: 46.1
click at [191, 125] on div ".deletable-edge-delete-btn { width: 20px; height: 20px; border: 0px solid #ffff…" at bounding box center [236, 133] width 272 height 188
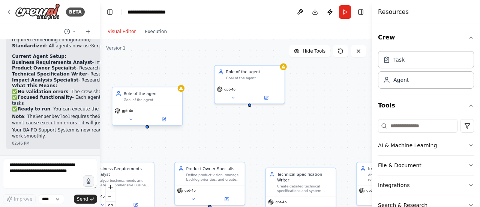
click at [145, 98] on div "Goal of the agent" at bounding box center [151, 100] width 55 height 5
click at [175, 78] on icon at bounding box center [176, 79] width 3 height 4
click at [162, 80] on button "Confirm" at bounding box center [155, 79] width 27 height 9
click at [251, 80] on div "Role of the agent Goal of the agent" at bounding box center [250, 74] width 70 height 18
click at [278, 56] on icon at bounding box center [278, 57] width 3 height 4
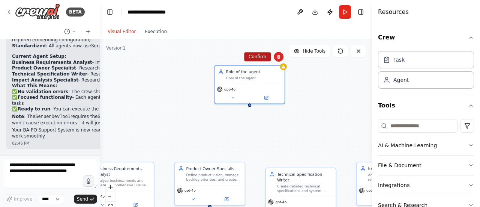
click at [259, 56] on button "Confirm" at bounding box center [257, 56] width 27 height 9
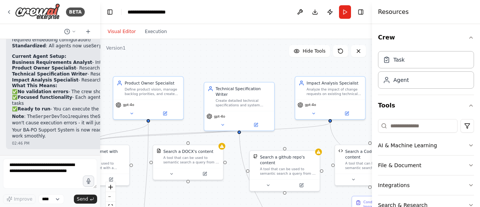
drag, startPoint x: 280, startPoint y: 117, endPoint x: 219, endPoint y: 32, distance: 105.4
click at [219, 32] on div "Visual Editor Execution Version 1 Hide Tools .deletable-edge-delete-btn { width…" at bounding box center [236, 115] width 272 height 183
click at [8, 14] on icon at bounding box center [9, 12] width 6 height 6
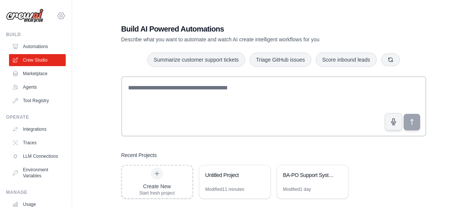
click at [57, 15] on icon at bounding box center [61, 15] width 9 height 9
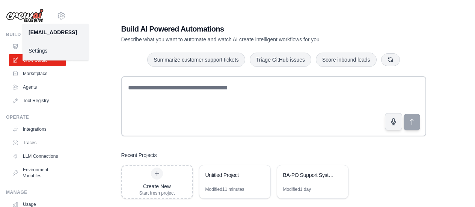
click at [105, 18] on div "Build AI Powered Automations Describe what you want to automate and watch AI cr…" at bounding box center [273, 111] width 379 height 207
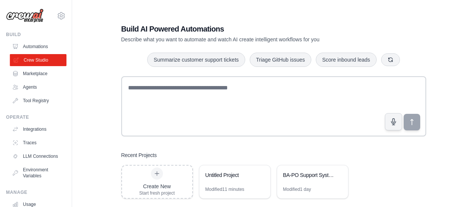
click at [34, 61] on link "Crew Studio" at bounding box center [38, 60] width 57 height 12
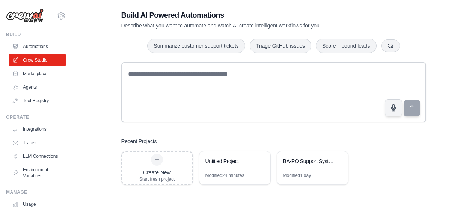
scroll to position [15, 0]
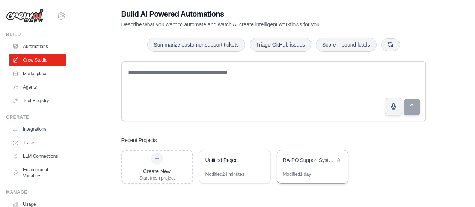
click at [292, 166] on div "BA-PO Support System" at bounding box center [312, 160] width 71 height 21
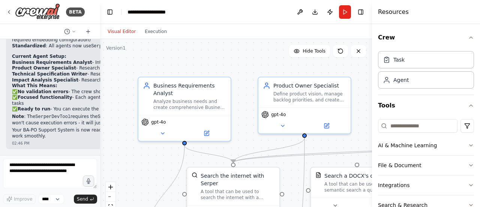
scroll to position [2234, 0]
click at [9, 12] on icon at bounding box center [9, 12] width 6 height 6
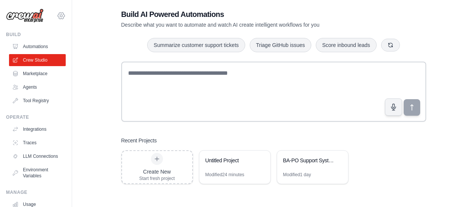
click at [60, 15] on icon at bounding box center [61, 16] width 2 height 2
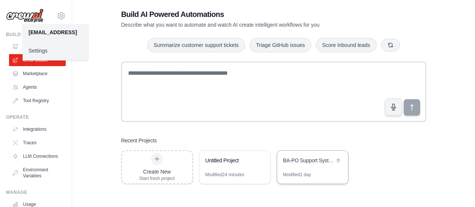
click at [308, 171] on div "Modified 1 day" at bounding box center [297, 174] width 28 height 6
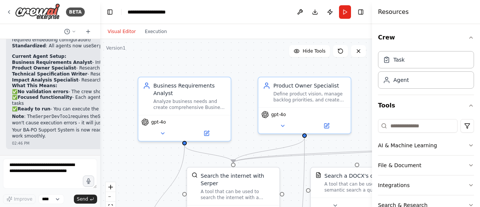
scroll to position [2234, 0]
